Goal: Task Accomplishment & Management: Use online tool/utility

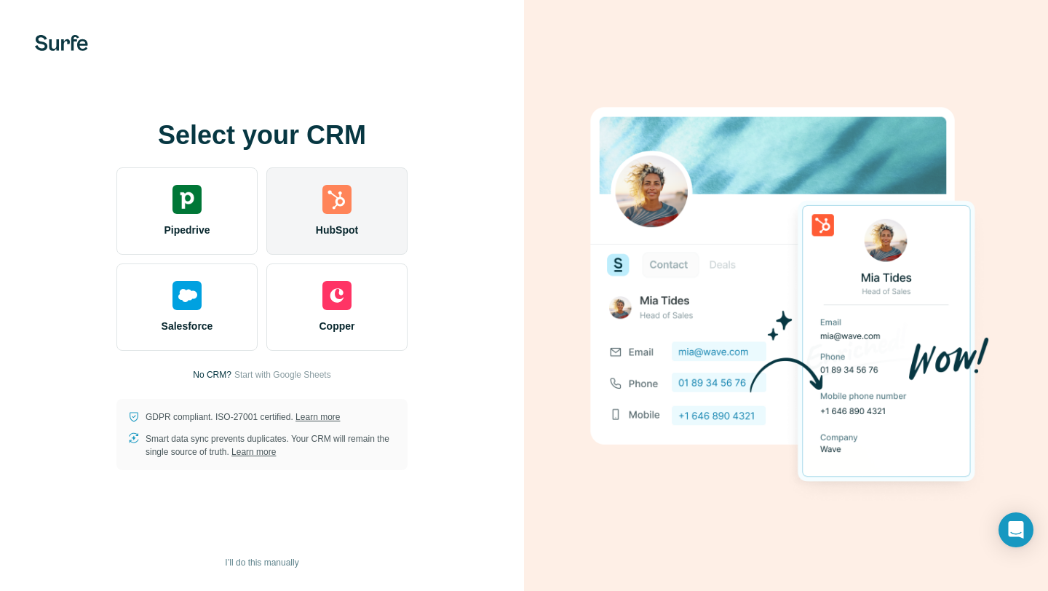
click at [357, 226] on span "HubSpot" at bounding box center [337, 230] width 42 height 15
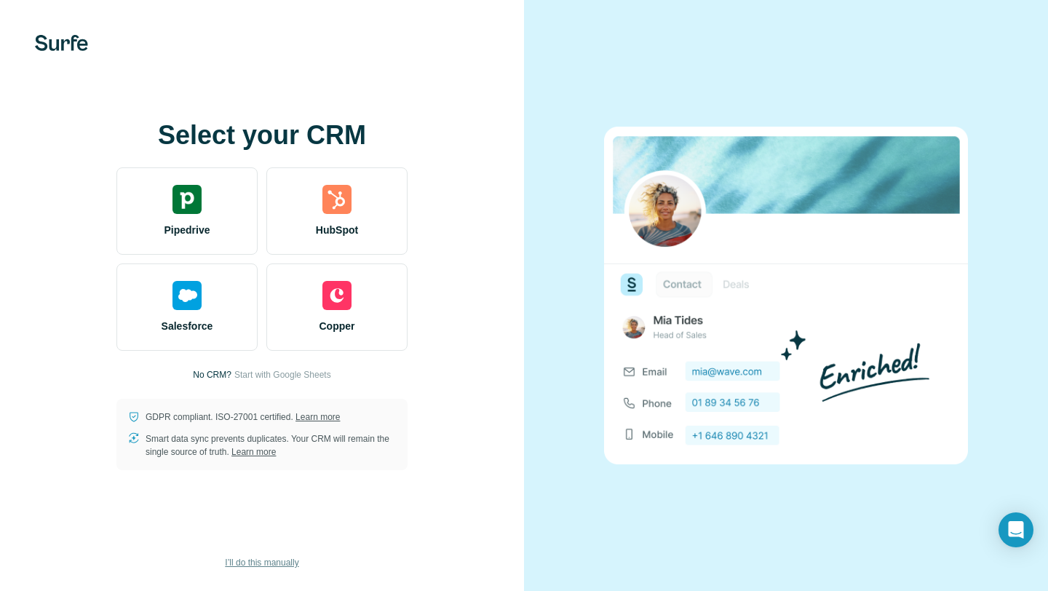
click at [274, 558] on span "I’ll do this manually" at bounding box center [262, 562] width 74 height 13
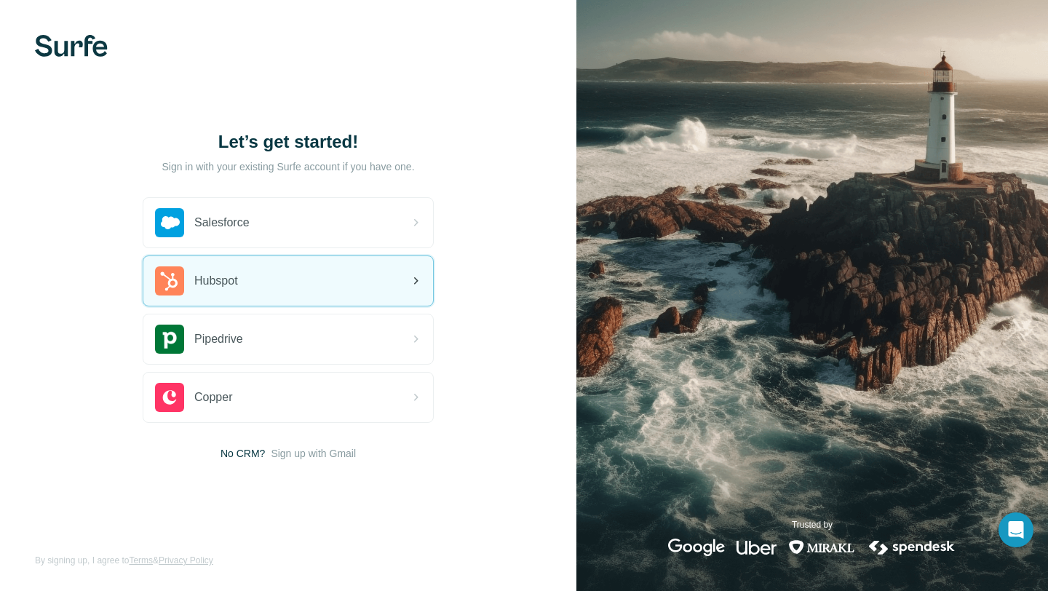
click at [220, 283] on span "Hubspot" at bounding box center [216, 280] width 44 height 17
